Goal: Navigation & Orientation: Find specific page/section

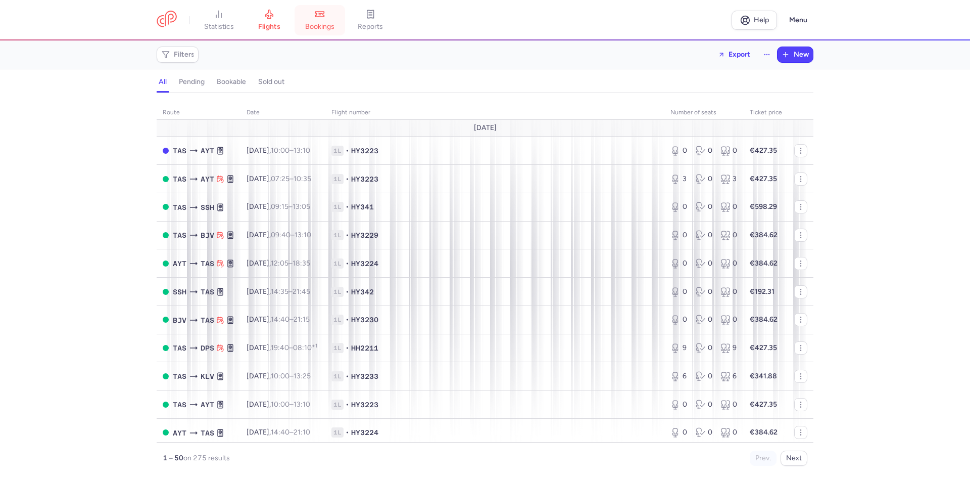
click at [323, 25] on span "bookings" at bounding box center [319, 26] width 29 height 9
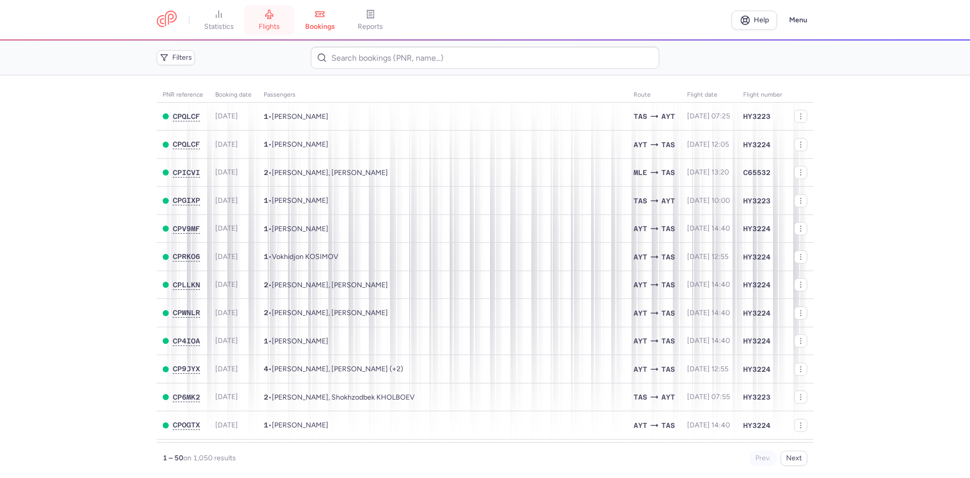
click at [272, 10] on icon at bounding box center [270, 14] width 8 height 9
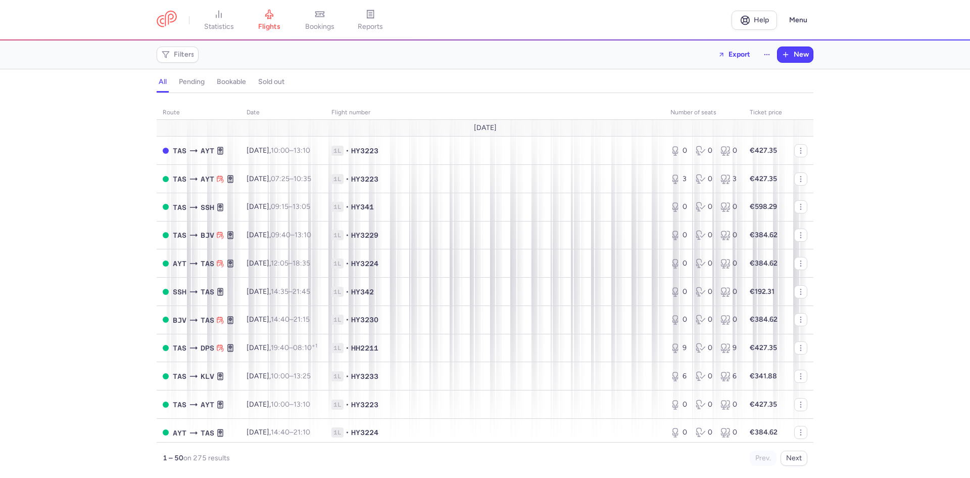
click at [314, 14] on link "bookings" at bounding box center [320, 20] width 51 height 22
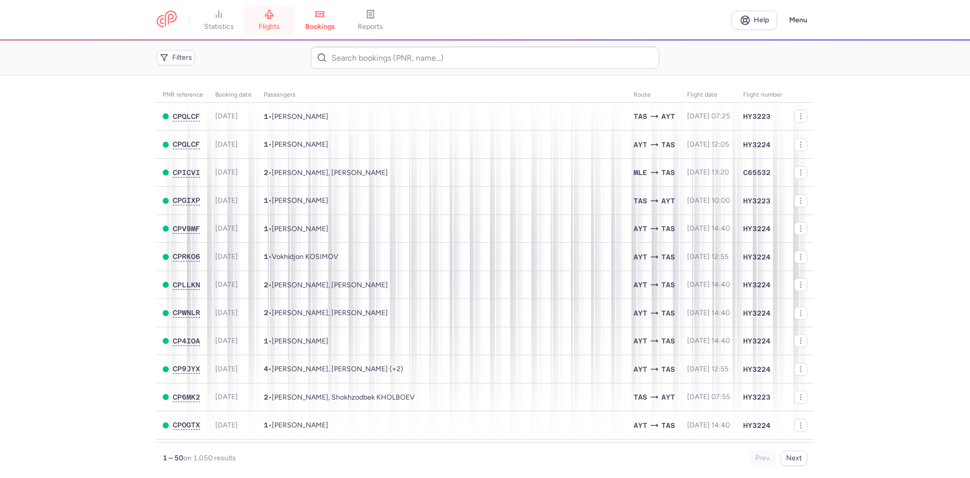
click at [276, 28] on span "flights" at bounding box center [269, 26] width 21 height 9
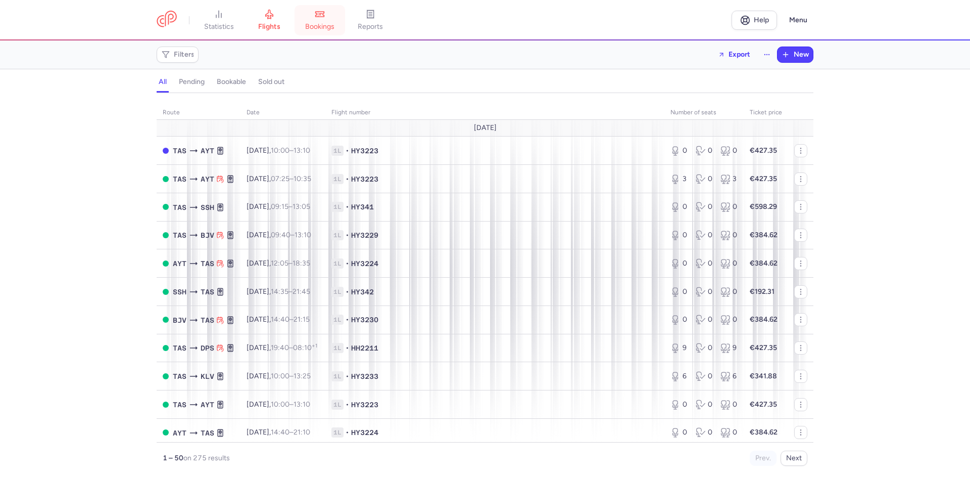
click at [314, 20] on link "bookings" at bounding box center [320, 20] width 51 height 22
